Goal: Information Seeking & Learning: Learn about a topic

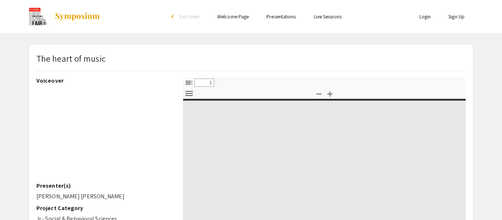
select select "custom"
type input "0"
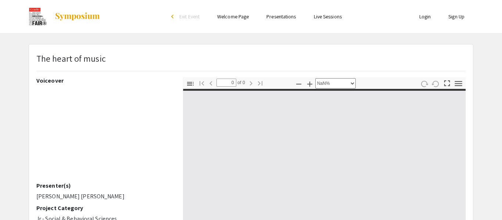
select select "auto"
type input "1"
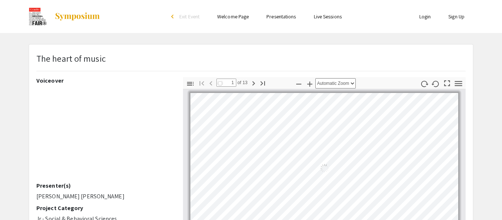
select select "auto"
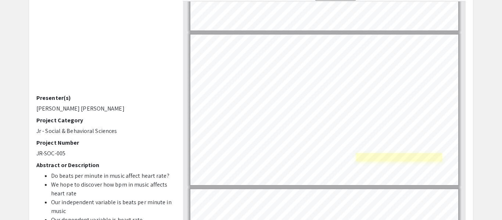
scroll to position [896, 0]
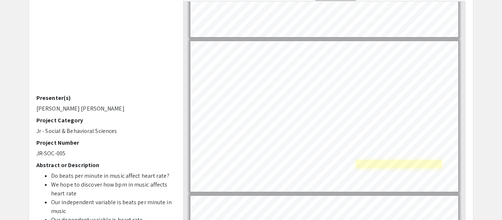
click at [403, 171] on div "Page 7" at bounding box center [324, 116] width 274 height 157
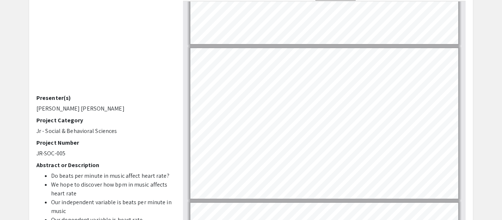
click at [499, 158] on app-presentation "The heart of music Voiceover Presenter(s) [PERSON_NAME] [PERSON_NAME] Project C…" at bounding box center [251, 141] width 502 height 371
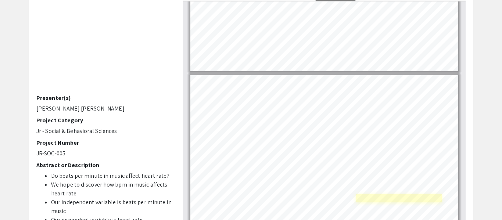
click at [391, 200] on div "Page 7" at bounding box center [324, 150] width 274 height 157
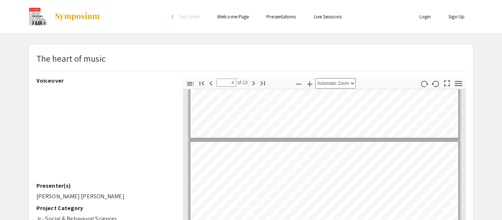
scroll to position [403, 0]
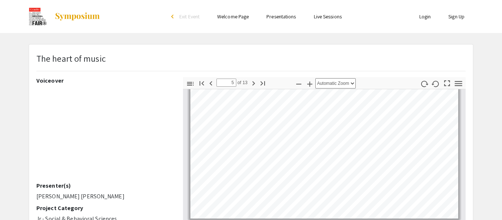
type input "4"
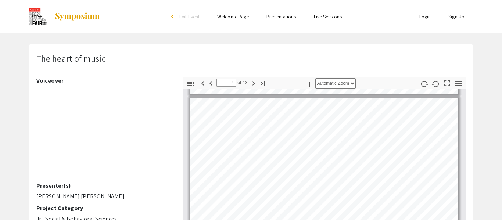
scroll to position [393, 0]
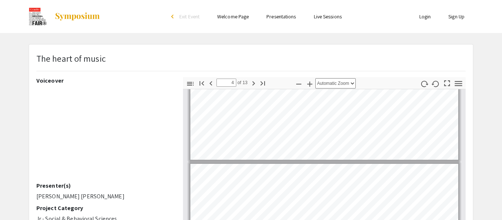
click at [347, 220] on html "Skip navigation arrow_back_ios Exit Event Welcome Page Presentations Live Sessi…" at bounding box center [251, 110] width 502 height 220
